Goal: Use online tool/utility: Utilize a website feature to perform a specific function

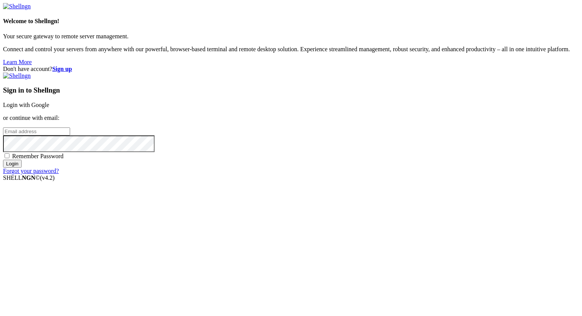
type input "[PERSON_NAME][EMAIL_ADDRESS][DOMAIN_NAME]"
click at [22, 168] on input "Login" at bounding box center [12, 164] width 19 height 8
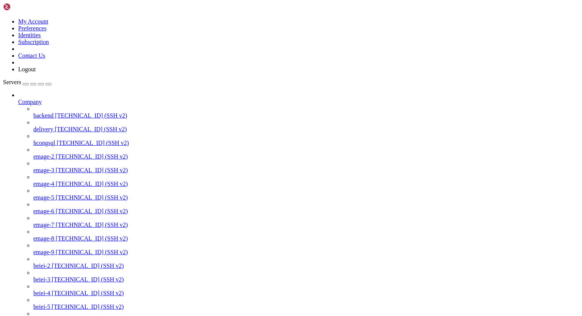
click at [18, 99] on icon at bounding box center [18, 99] width 0 height 0
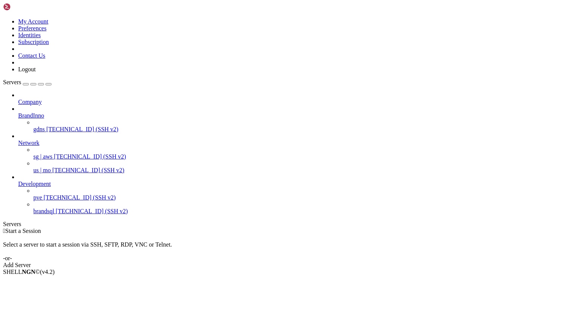
click at [18, 112] on icon at bounding box center [18, 112] width 0 height 0
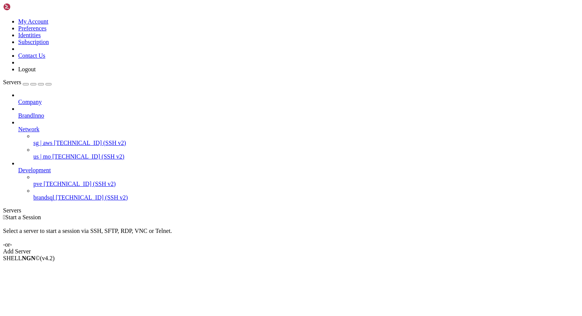
click at [18, 126] on icon at bounding box center [18, 126] width 0 height 0
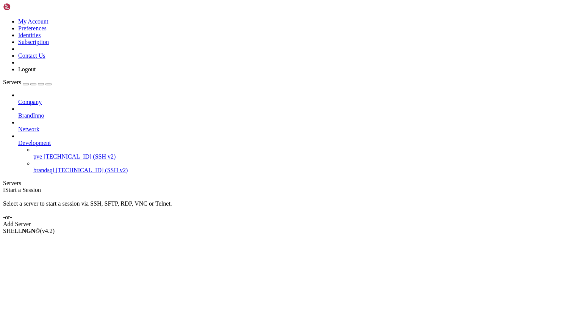
click at [49, 153] on span "[TECHNICAL_ID] (SSH v2)" at bounding box center [80, 156] width 72 height 6
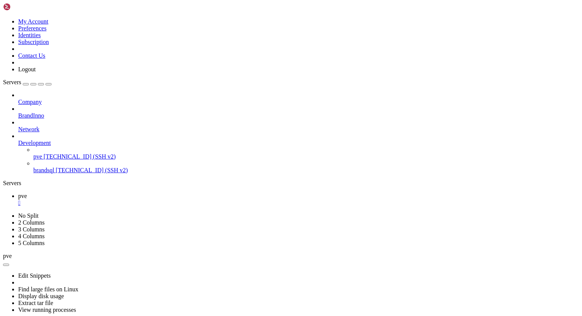
scroll to position [13, 0]
